Goal: Transaction & Acquisition: Obtain resource

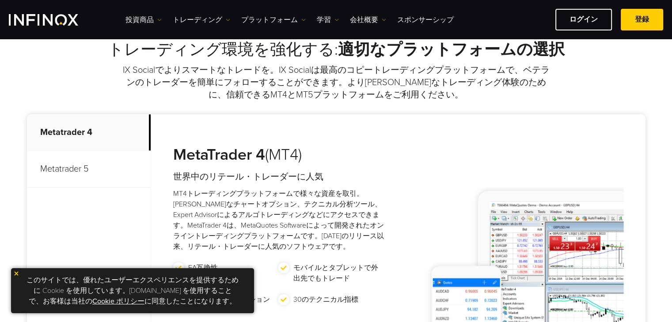
scroll to position [353, 0]
click at [114, 177] on p "Metatrader 5" at bounding box center [89, 169] width 124 height 37
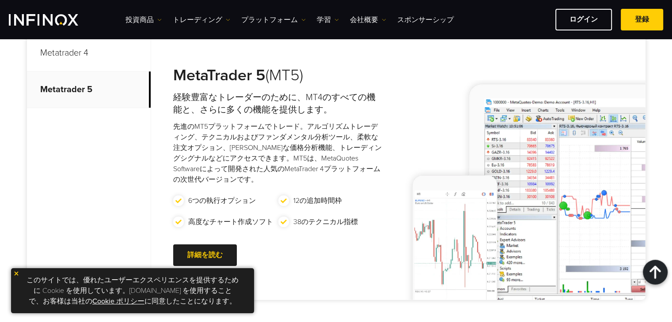
scroll to position [412, 0]
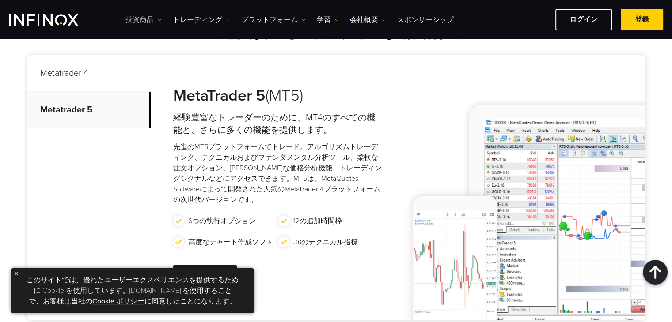
click at [148, 19] on link "投資商品" at bounding box center [143, 20] width 36 height 11
click at [139, 45] on link "投資商品" at bounding box center [158, 47] width 67 height 19
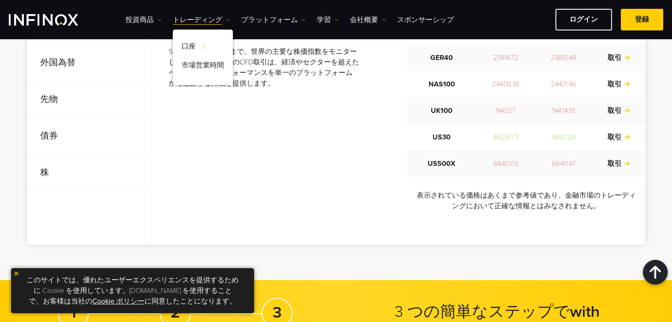
scroll to position [353, 0]
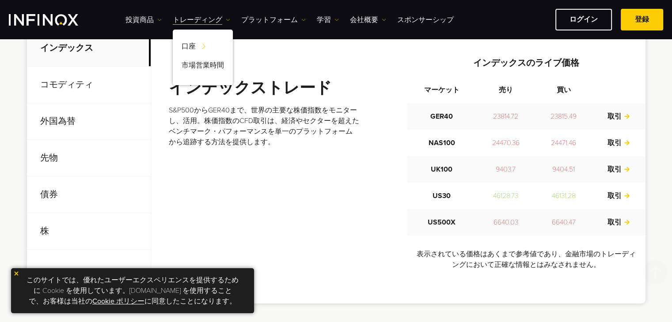
click at [67, 103] on p "コモディティ" at bounding box center [89, 85] width 124 height 37
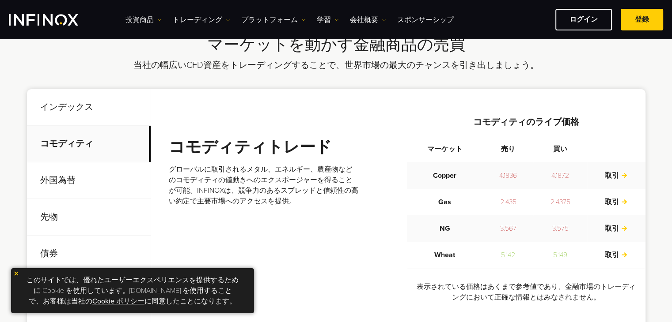
scroll to position [0, 0]
click at [75, 179] on p "外国為替" at bounding box center [89, 181] width 124 height 37
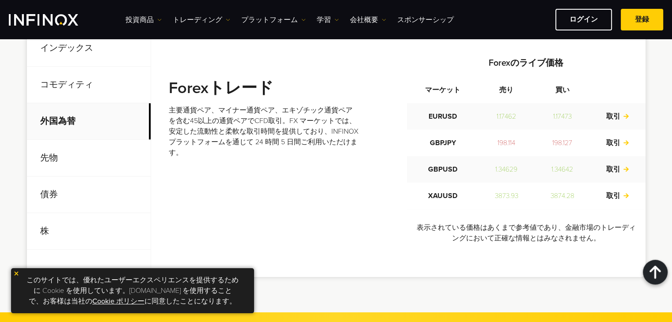
click at [76, 158] on p "先物" at bounding box center [89, 158] width 124 height 37
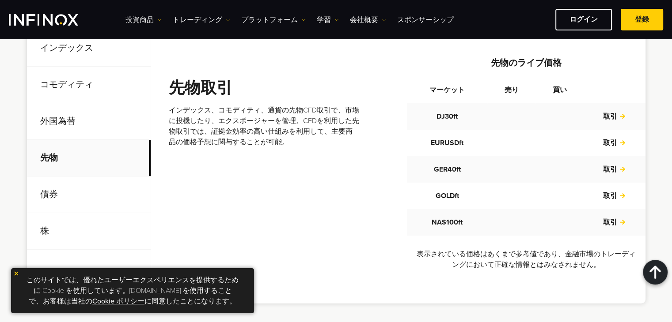
click at [43, 193] on p "債券" at bounding box center [89, 195] width 124 height 37
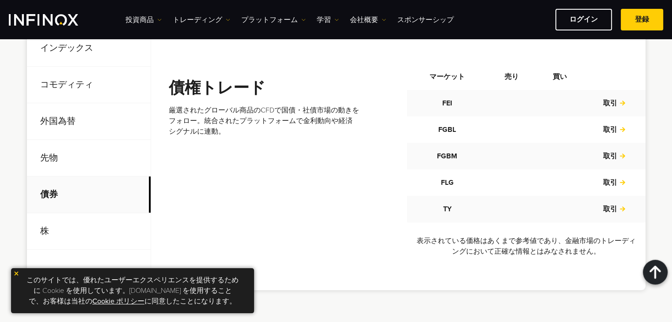
click at [55, 234] on p "株" at bounding box center [89, 231] width 124 height 37
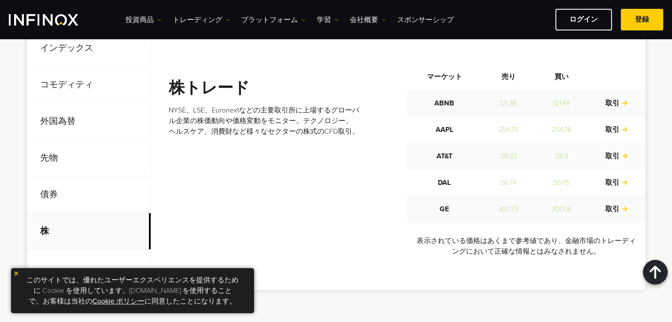
click at [81, 203] on p "債券" at bounding box center [89, 195] width 124 height 37
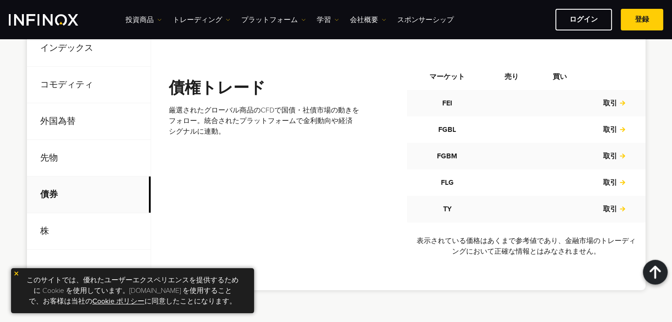
click at [77, 156] on p "先物" at bounding box center [89, 158] width 124 height 37
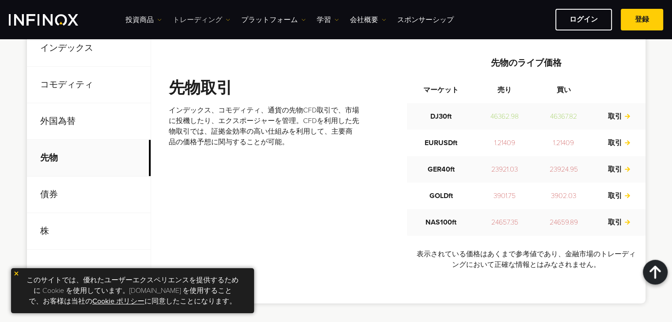
click at [203, 17] on link "トレーディング" at bounding box center [201, 20] width 57 height 11
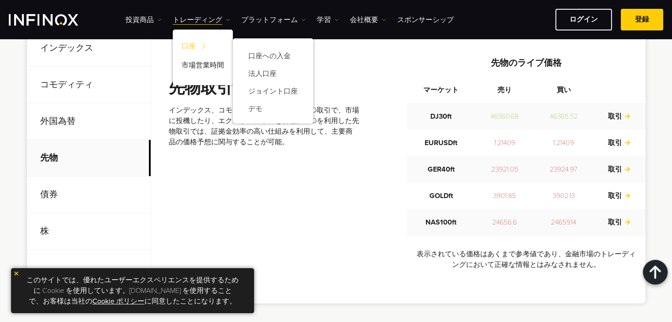
click at [194, 42] on link "口座" at bounding box center [203, 47] width 60 height 19
click at [269, 49] on link "口座への入金" at bounding box center [273, 56] width 63 height 18
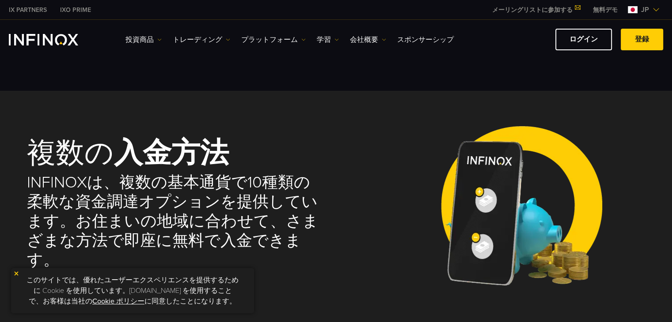
select select "***"
